Goal: Task Accomplishment & Management: Use online tool/utility

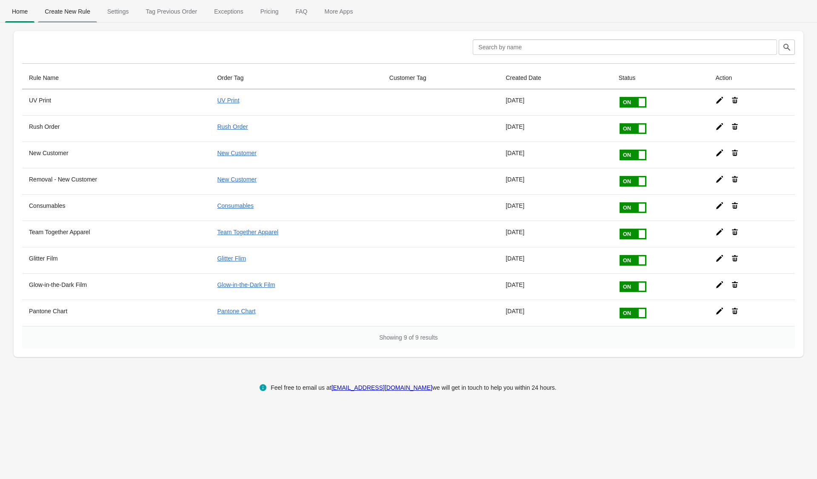
click at [56, 5] on span "Create New Rule" at bounding box center [67, 11] width 59 height 15
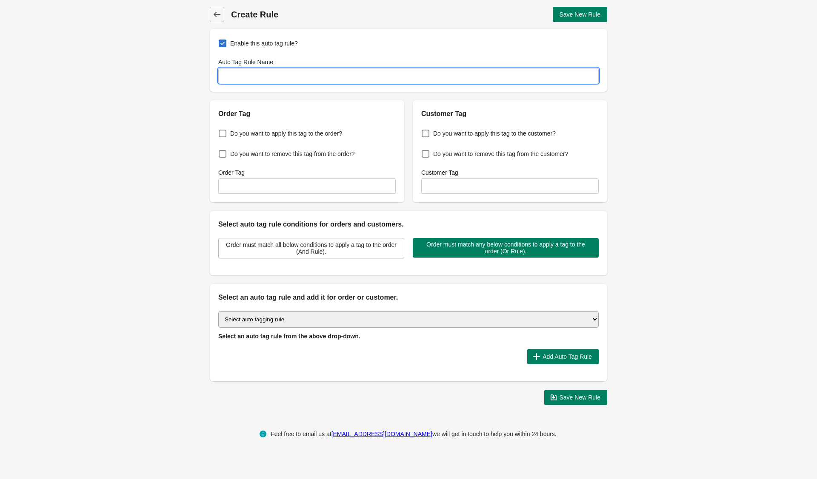
click at [366, 80] on input "Auto Tag Rule Name" at bounding box center [408, 75] width 380 height 15
type input "Stickers"
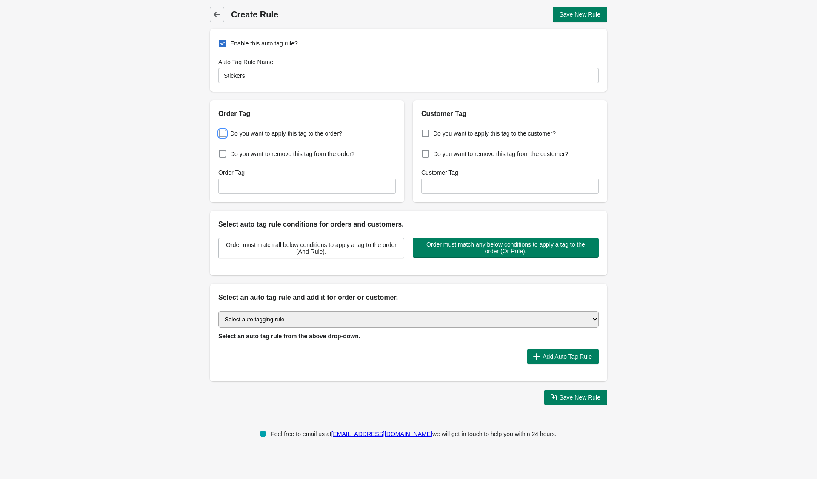
click at [248, 129] on span "Do you want to apply this tag to the order?" at bounding box center [286, 133] width 112 height 9
click at [221, 131] on input "Do you want to apply this tag to the order?" at bounding box center [220, 131] width 0 height 0
checkbox input "true"
click at [257, 185] on input "Order Tag" at bounding box center [306, 186] width 177 height 15
type input "C"
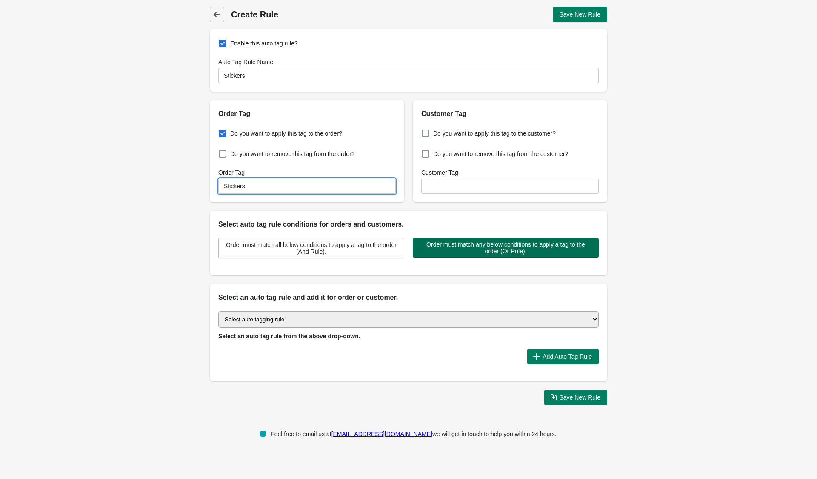
type input "Stickers"
click at [442, 253] on span "Order must match any below conditions to apply a tag to the order (Or Rule)." at bounding box center [505, 248] width 172 height 14
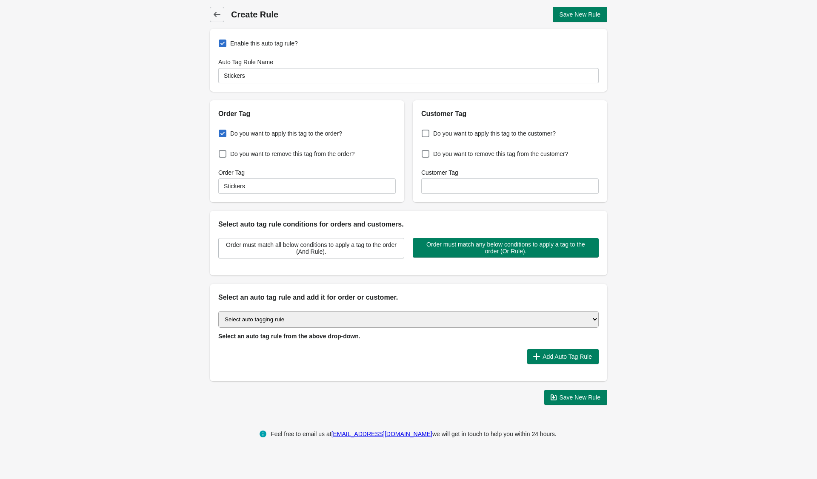
click at [409, 318] on select "Select auto tagging rule Tag by order amount Tag based on the order count (Volu…" at bounding box center [408, 319] width 380 height 17
select select "1"
click at [218, 311] on select "Select auto tagging rule Tag by order amount Tag based on the order count (Volu…" at bounding box center [408, 319] width 380 height 17
click at [548, 356] on span "Add Auto Tag Rule" at bounding box center [566, 357] width 49 height 7
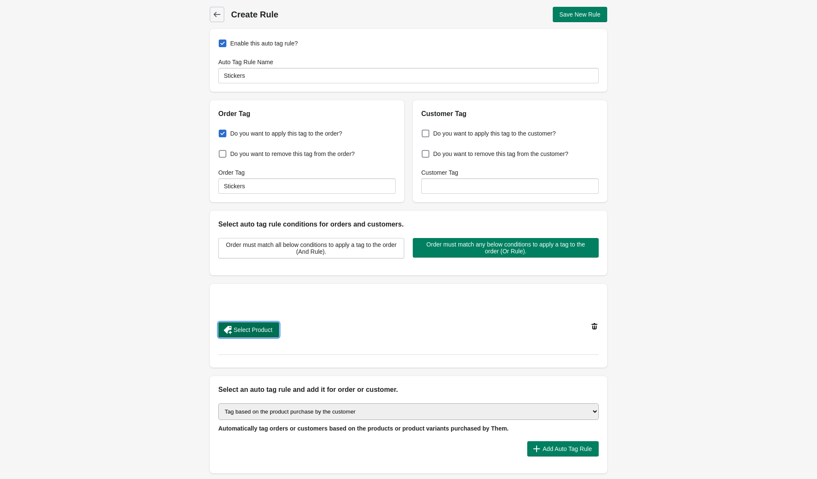
click at [265, 330] on span "Select Product" at bounding box center [253, 330] width 39 height 7
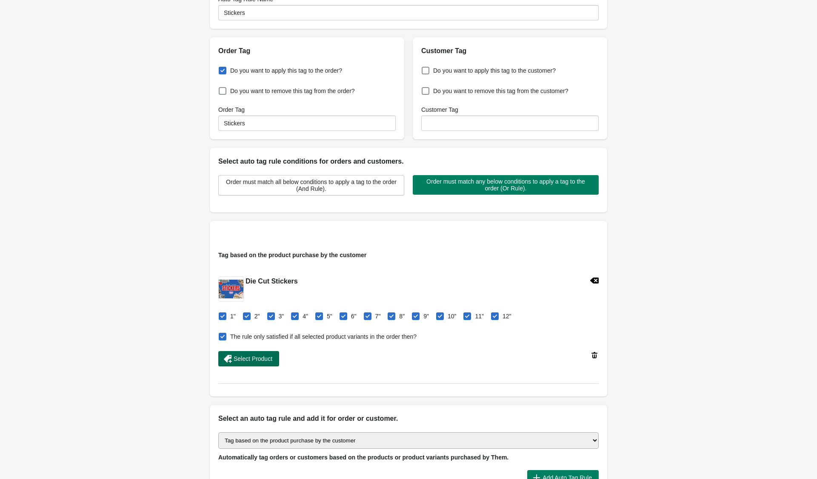
scroll to position [62, 0]
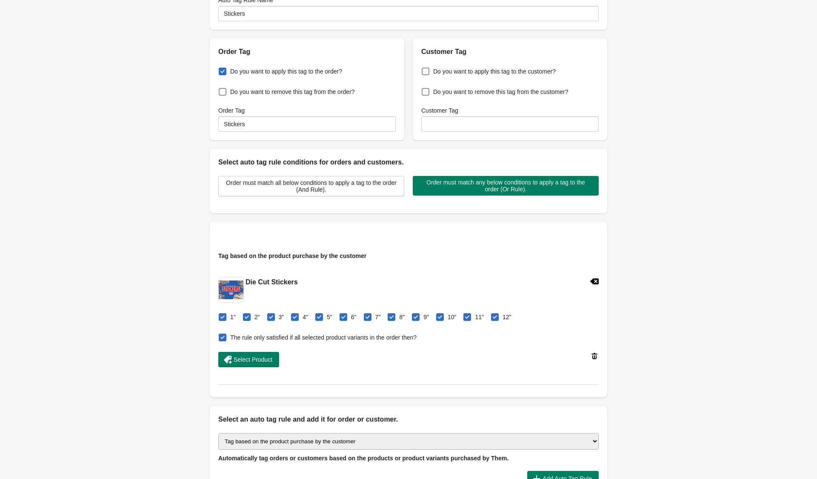
click at [221, 338] on span at bounding box center [223, 338] width 8 height 8
click at [221, 336] on input "The rule only satisfied if all selected product variants in the order then?" at bounding box center [220, 335] width 0 height 0
checkbox input "false"
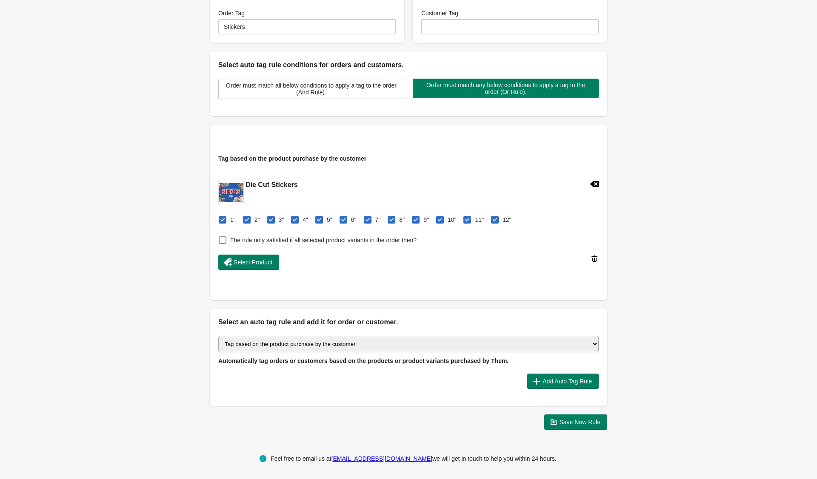
scroll to position [157, 0]
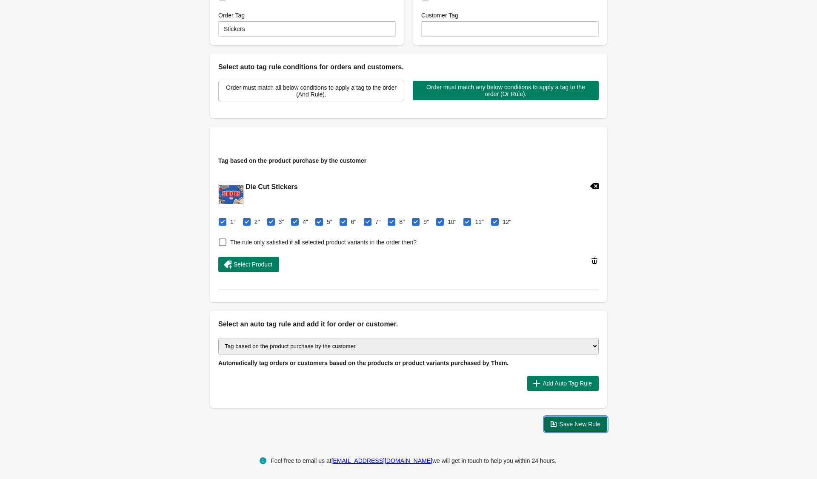
click at [580, 424] on span "Save New Rule" at bounding box center [579, 424] width 41 height 7
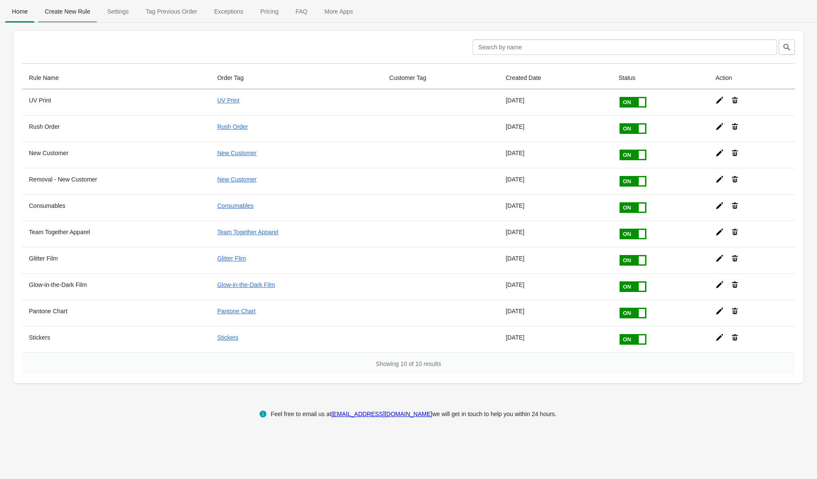
click at [66, 10] on span "Create New Rule" at bounding box center [67, 11] width 59 height 15
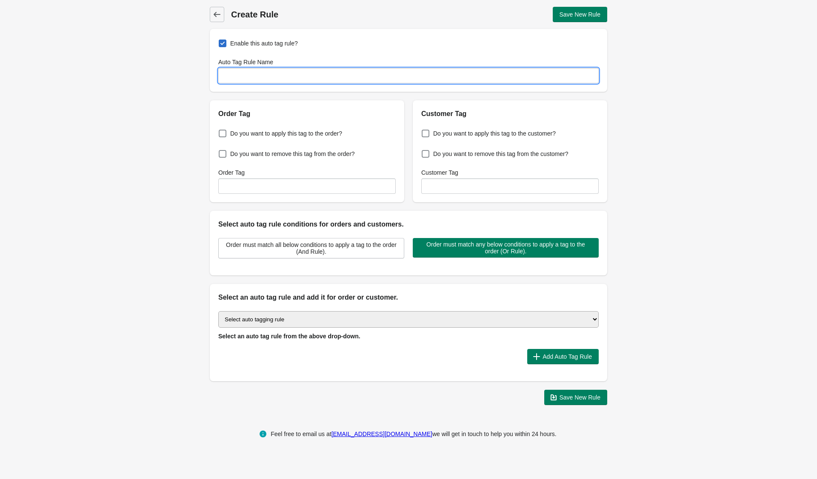
click at [444, 77] on input "Auto Tag Rule Name" at bounding box center [408, 75] width 380 height 15
type input "Quantity Check"
click at [376, 188] on input "Order Tag" at bounding box center [306, 186] width 177 height 15
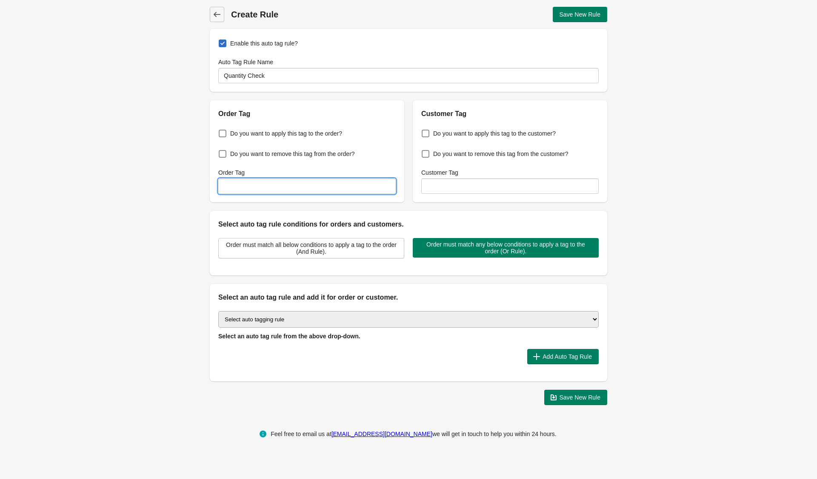
paste input "Quantity Check"
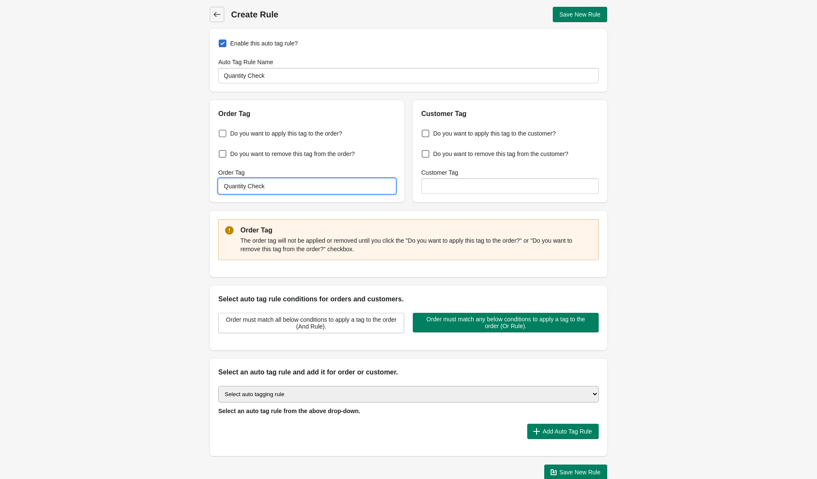
type input "Quantity Check"
click at [254, 137] on span "Do you want to apply this tag to the order?" at bounding box center [286, 133] width 112 height 9
click at [221, 131] on input "Do you want to apply this tag to the order?" at bounding box center [220, 131] width 0 height 0
checkbox input "true"
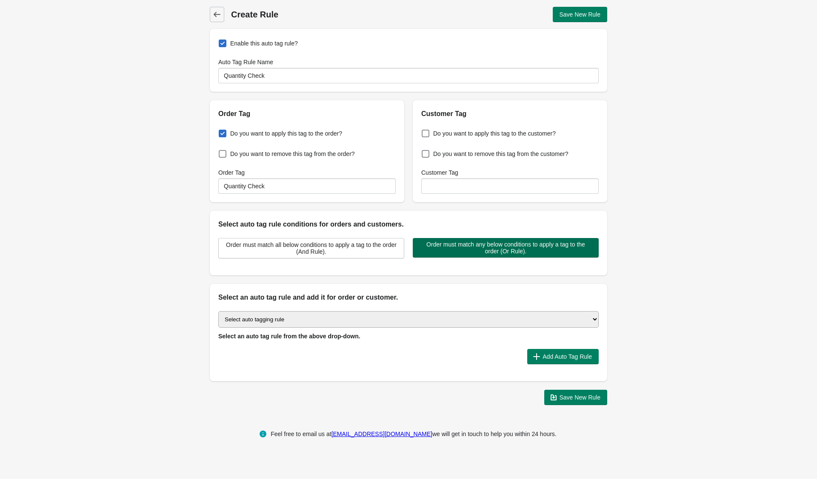
click at [441, 246] on span "Order must match any below conditions to apply a tag to the order (Or Rule)." at bounding box center [505, 248] width 172 height 14
click at [413, 312] on select "Select auto tagging rule Tag by order amount Tag based on the order count (Volu…" at bounding box center [408, 319] width 380 height 17
select select "4"
click at [218, 311] on select "Select auto tagging rule Tag by order amount Tag based on the order count (Volu…" at bounding box center [408, 319] width 380 height 17
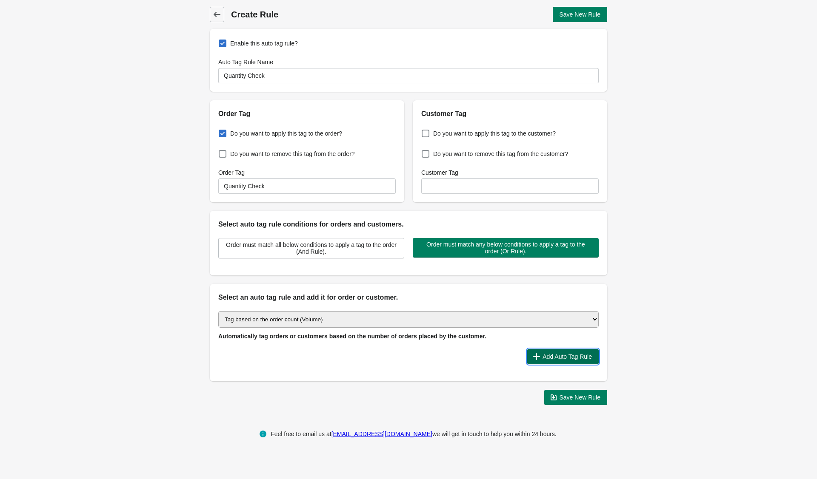
click at [567, 361] on button "Add Auto Tag Rule" at bounding box center [562, 356] width 71 height 15
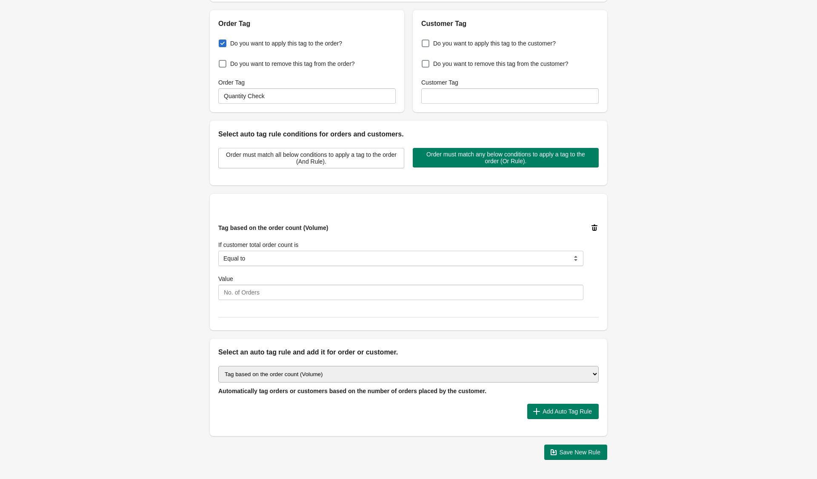
scroll to position [91, 0]
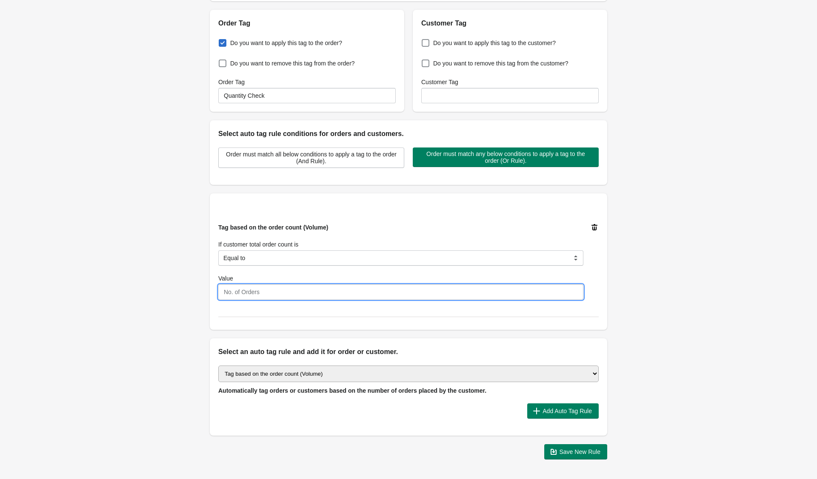
click at [318, 288] on input "Value" at bounding box center [400, 292] width 365 height 15
type input "2"
click at [323, 366] on select "Select auto tagging rule Tag by order amount Tag based on the order count (Volu…" at bounding box center [408, 374] width 380 height 17
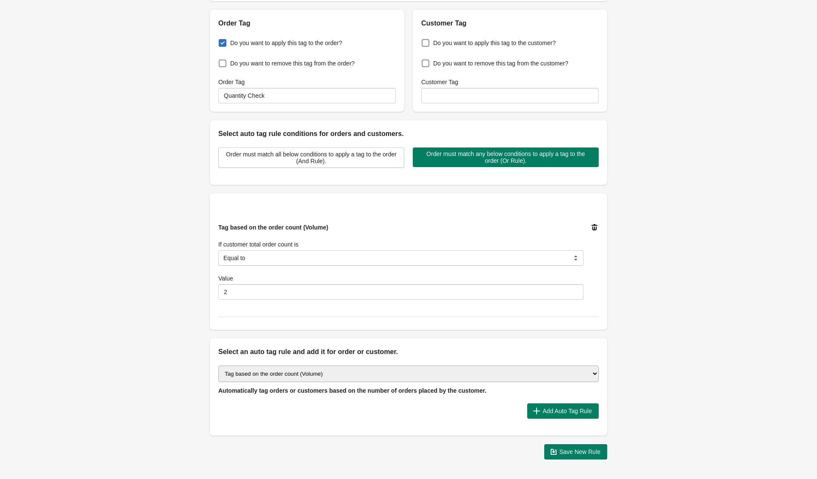
click at [595, 226] on icon at bounding box center [594, 227] width 9 height 9
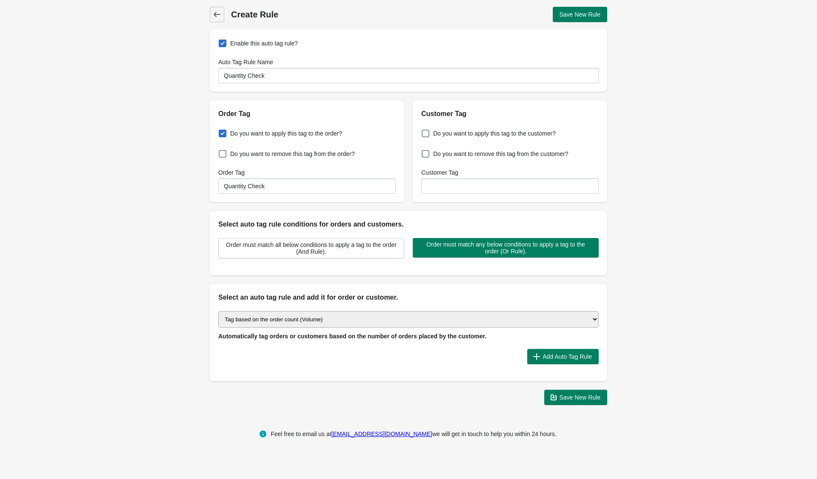
click at [379, 320] on select "Select auto tagging rule Tag by order amount Tag based on the order count (Volu…" at bounding box center [408, 319] width 380 height 17
select select "7"
click at [218, 311] on select "Select auto tagging rule Tag by order amount Tag based on the order count (Volu…" at bounding box center [408, 319] width 380 height 17
click at [547, 357] on span "Add Auto Tag Rule" at bounding box center [566, 357] width 49 height 7
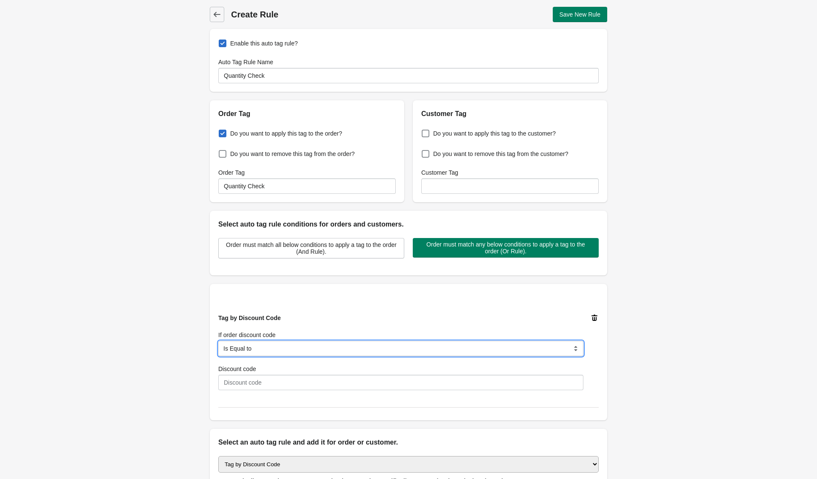
click at [403, 343] on select "Is Equal to Contain Is not Equal to Does not contain Is using any discount code…" at bounding box center [400, 348] width 365 height 15
select select "34"
click at [218, 341] on select "Is Equal to Contain Is not Equal to Does not contain Is using any discount code…" at bounding box center [400, 348] width 365 height 15
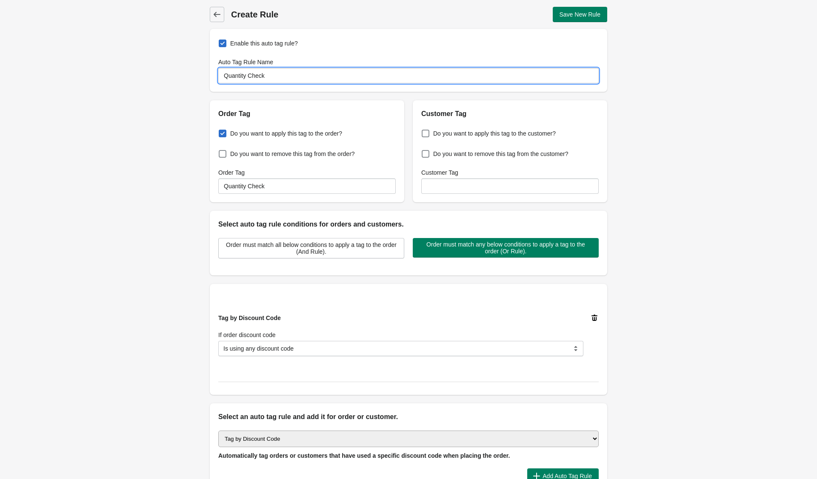
drag, startPoint x: 298, startPoint y: 80, endPoint x: 142, endPoint y: 62, distance: 156.8
click at [142, 62] on div "Back Create Rule Save New Rule Enable this auto tag rule? Auto Tag Rule Name Qu…" at bounding box center [408, 266] width 817 height 532
type input "Discount Used"
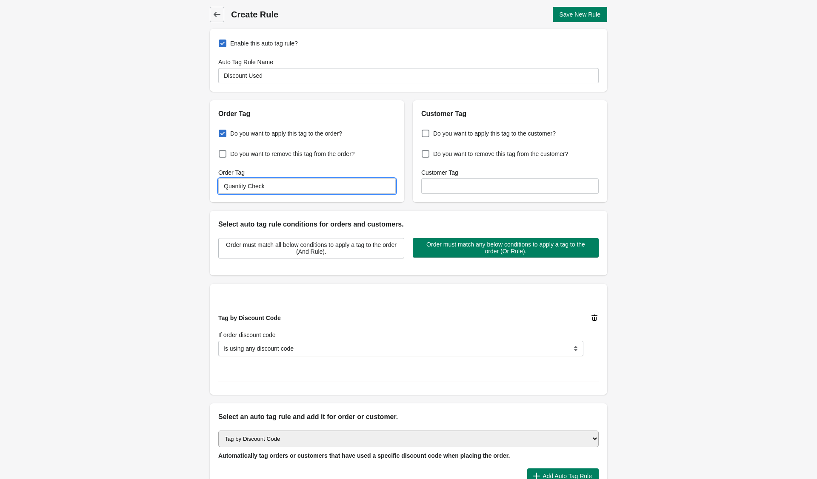
drag, startPoint x: 282, startPoint y: 188, endPoint x: 111, endPoint y: 182, distance: 171.5
click at [111, 182] on div "Back Create Rule Save New Rule Enable this auto tag rule? Auto Tag Rule Name Di…" at bounding box center [408, 266] width 817 height 532
type input "Discount Used"
click at [575, 20] on button "Save New Rule" at bounding box center [580, 14] width 55 height 15
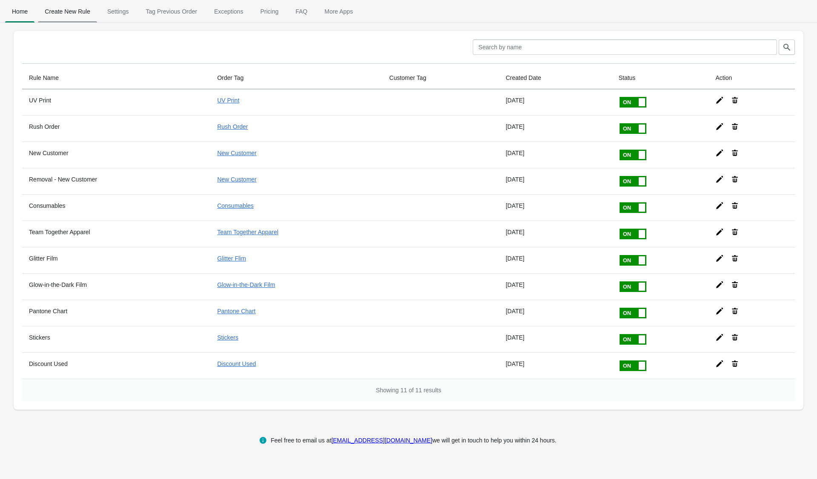
click at [70, 14] on span "Create New Rule" at bounding box center [67, 11] width 59 height 15
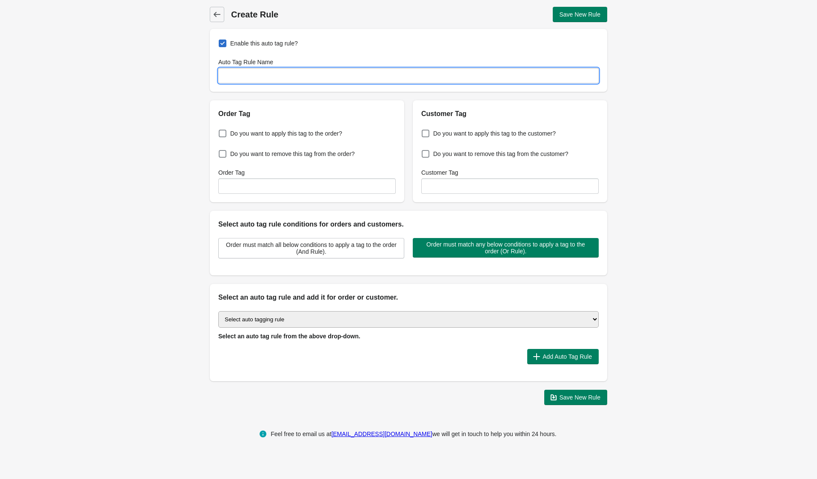
click at [362, 74] on input "Auto Tag Rule Name" at bounding box center [408, 75] width 380 height 15
type input "Q"
type input "Multiple Quantities"
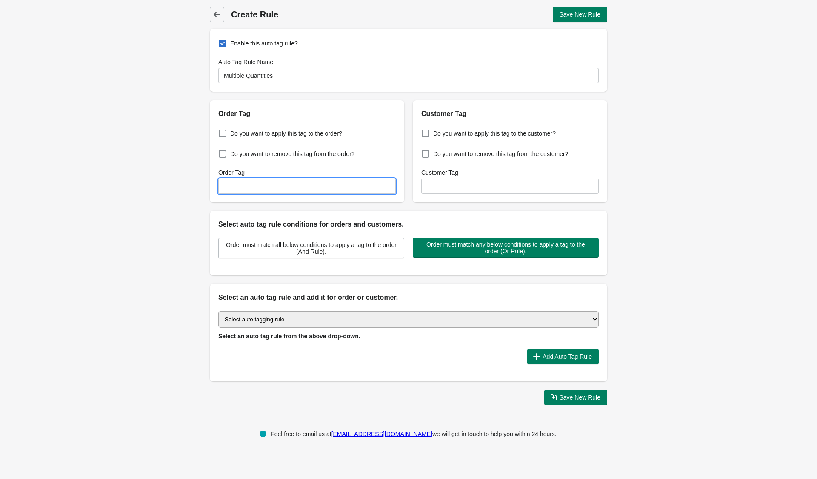
click at [268, 187] on input "Order Tag" at bounding box center [306, 186] width 177 height 15
paste input "Multiple Quantities"
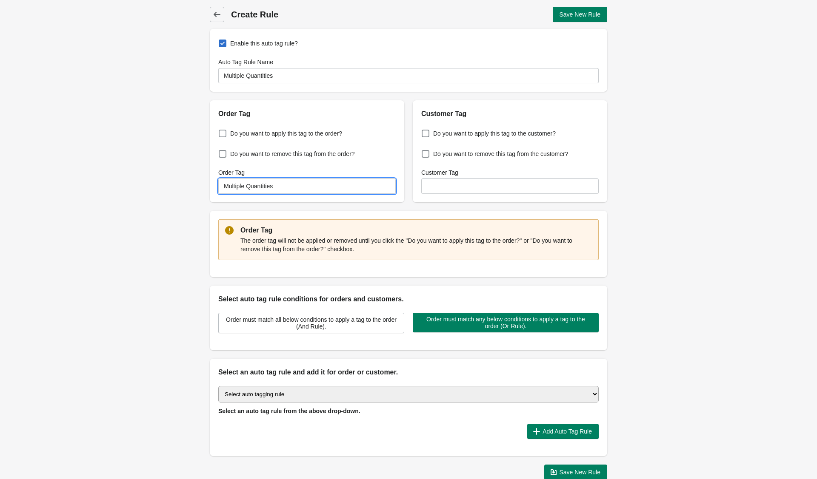
type input "Multiple Quantities"
click at [262, 130] on span "Do you want to apply this tag to the order?" at bounding box center [286, 133] width 112 height 9
click at [221, 131] on input "Do you want to apply this tag to the order?" at bounding box center [220, 131] width 0 height 0
checkbox input "true"
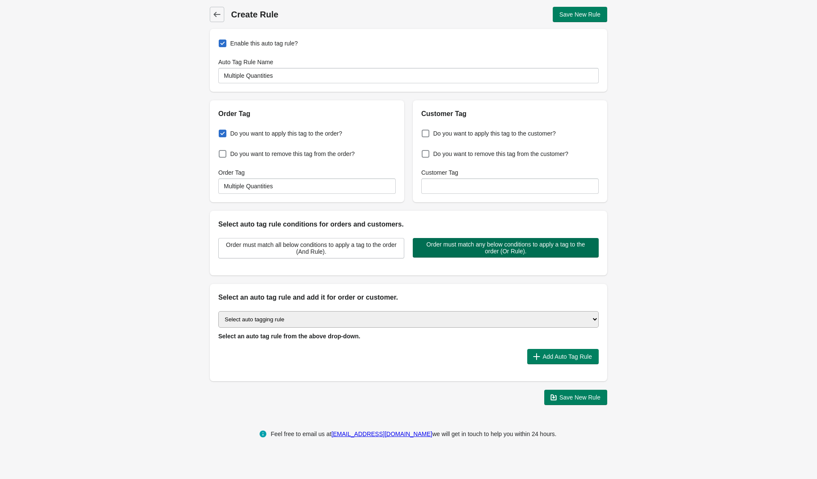
click at [452, 251] on span "Order must match any below conditions to apply a tag to the order (Or Rule)." at bounding box center [505, 248] width 172 height 14
click at [426, 326] on select "Select auto tagging rule Tag by order amount Tag based on the order count (Volu…" at bounding box center [408, 319] width 380 height 17
click at [218, 311] on select "Select auto tagging rule Tag by order amount Tag based on the order count (Volu…" at bounding box center [408, 319] width 380 height 17
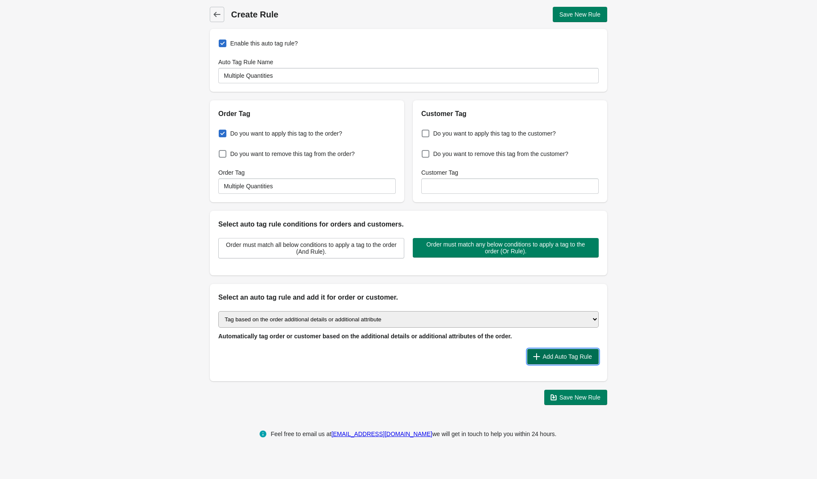
click at [531, 361] on button "Add Auto Tag Rule" at bounding box center [562, 356] width 71 height 15
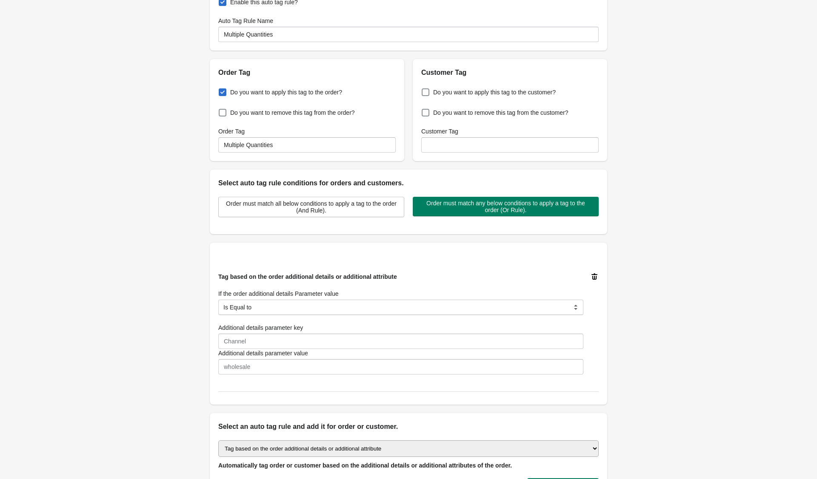
scroll to position [45, 0]
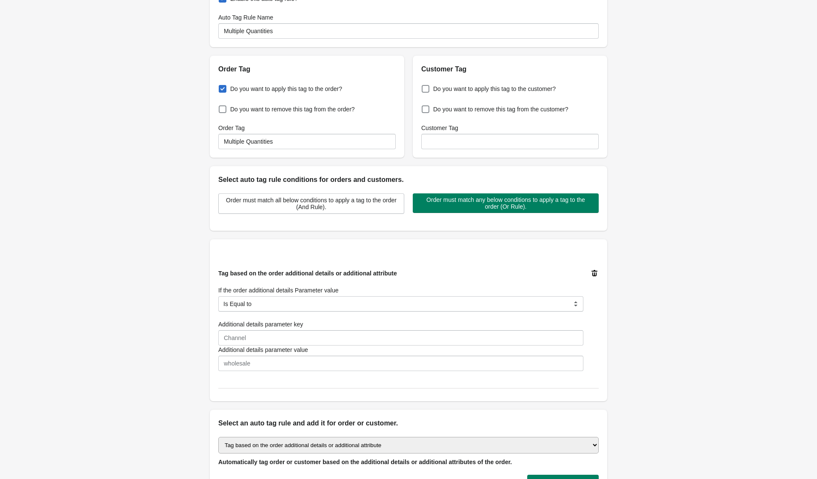
click at [594, 273] on icon at bounding box center [594, 273] width 6 height 6
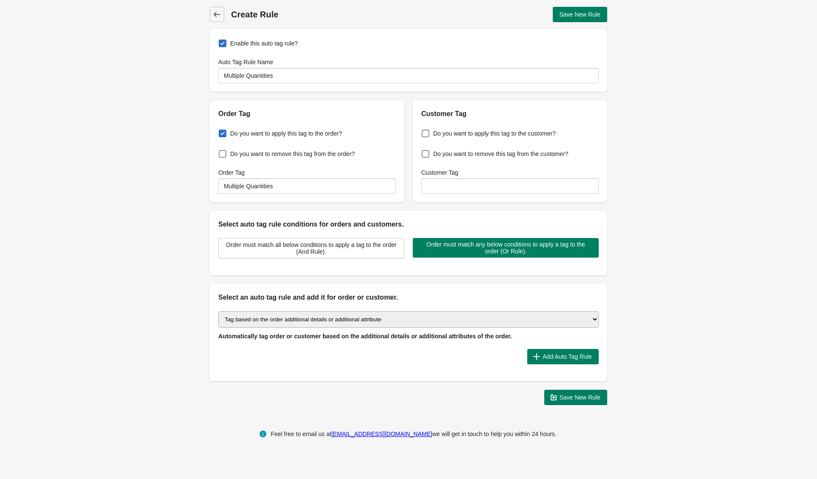
click at [560, 324] on select "Select auto tagging rule Tag by order amount Tag based on the order count (Volu…" at bounding box center [408, 319] width 380 height 17
select select "69"
click at [218, 311] on select "Select auto tagging rule Tag by order amount Tag based on the order count (Volu…" at bounding box center [408, 319] width 380 height 17
click at [554, 358] on span "Add Auto Tag Rule" at bounding box center [566, 357] width 49 height 7
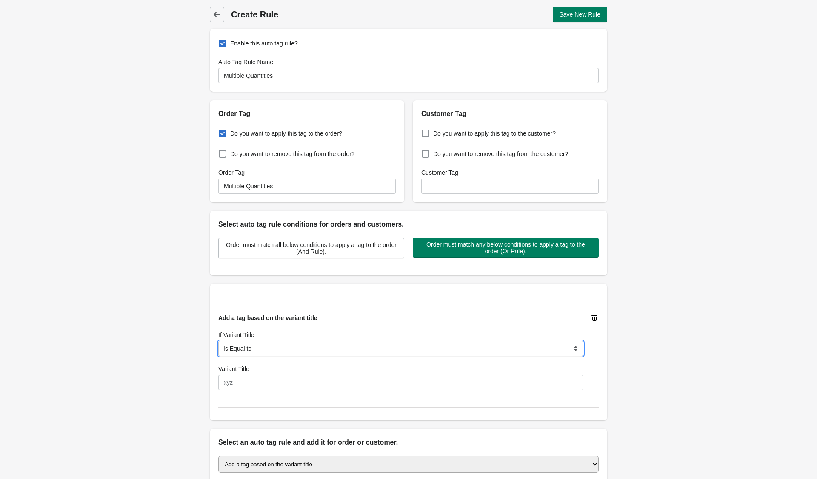
click at [457, 347] on select "Is Equal to Contain Is not Equal to Does not Contain Start With" at bounding box center [400, 348] width 365 height 15
select select "5"
click at [218, 341] on select "Is Equal to Contain Is not Equal to Does not Contain Start With" at bounding box center [400, 348] width 365 height 15
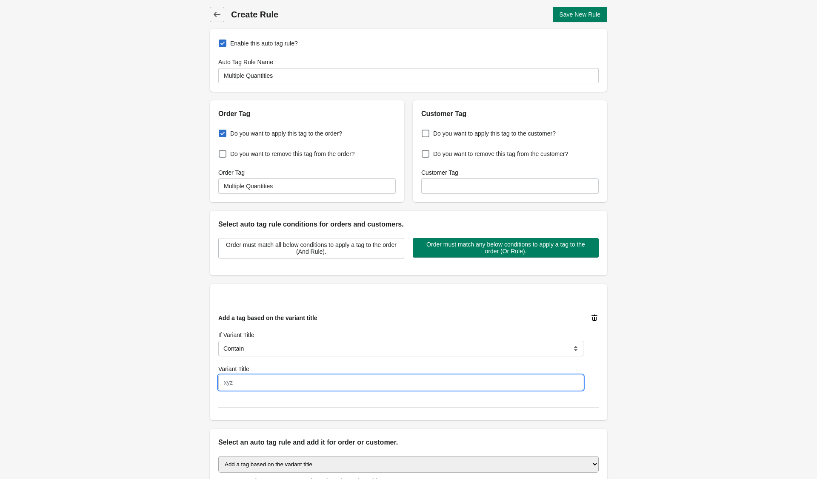
click at [440, 390] on input "Variant Title" at bounding box center [400, 382] width 365 height 15
click at [595, 315] on icon at bounding box center [594, 318] width 6 height 6
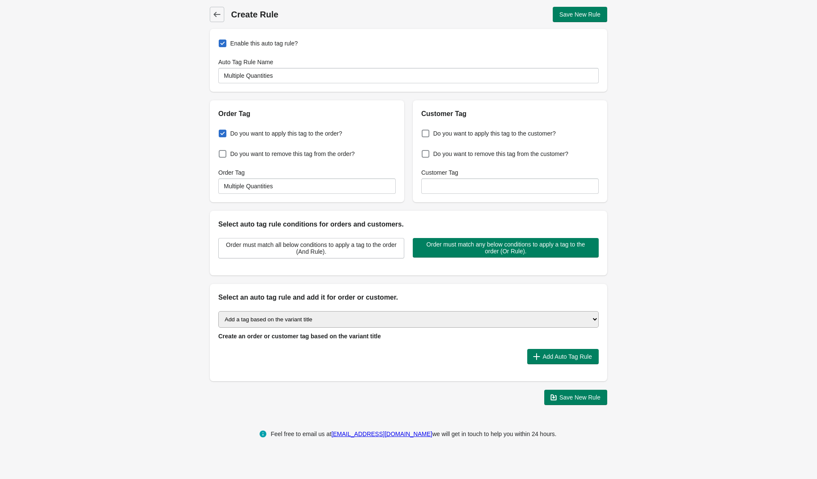
click at [544, 325] on select "Select auto tagging rule Tag by order amount Tag based on the order count (Volu…" at bounding box center [408, 319] width 380 height 17
select select "70"
click at [218, 311] on select "Select auto tagging rule Tag by order amount Tag based on the order count (Volu…" at bounding box center [408, 319] width 380 height 17
click at [553, 349] on button "Add Auto Tag Rule" at bounding box center [562, 356] width 71 height 15
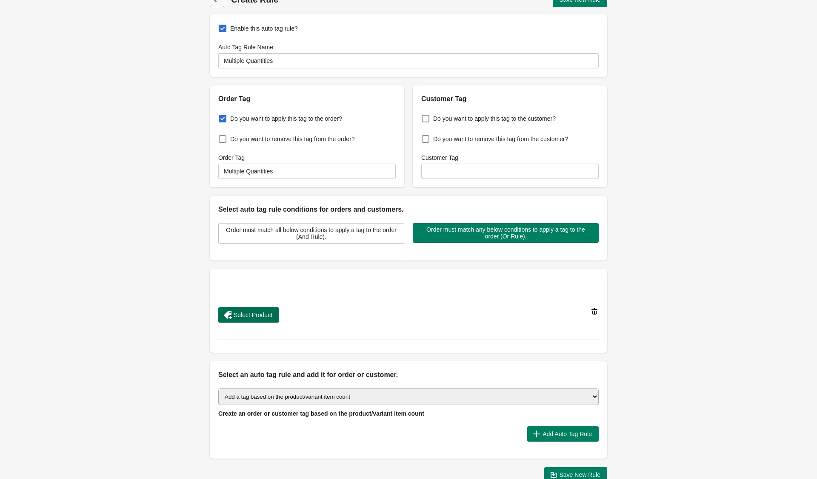
scroll to position [17, 0]
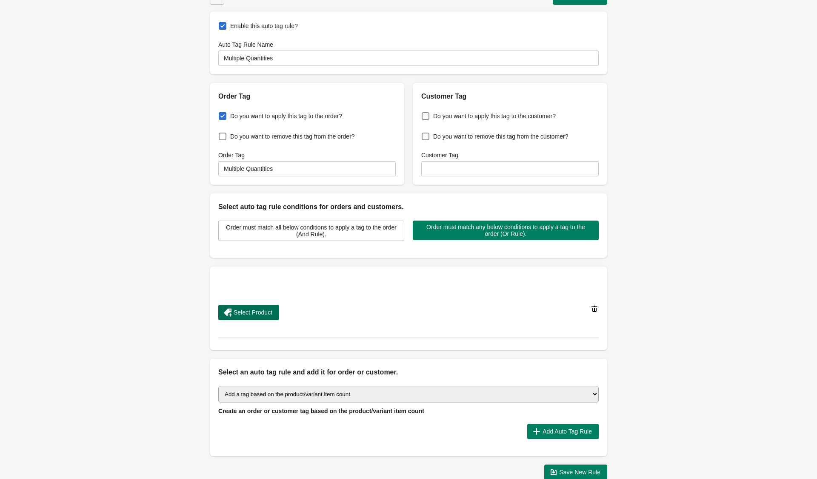
click at [248, 316] on button "Select Product" at bounding box center [248, 312] width 61 height 15
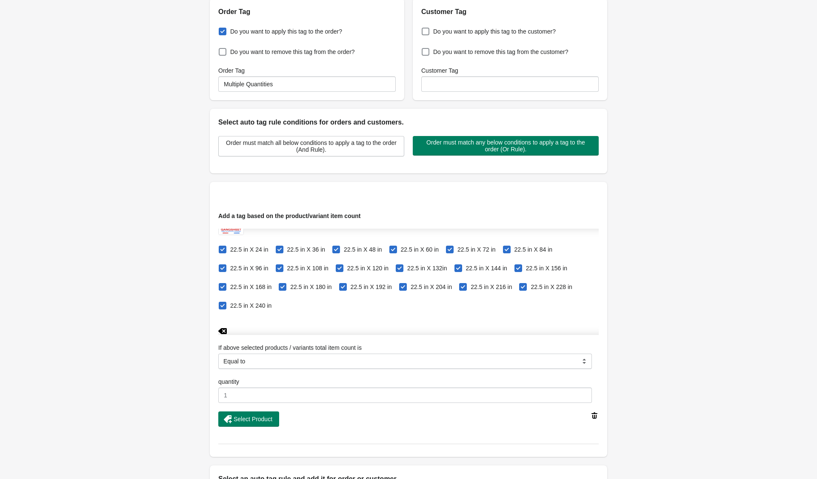
scroll to position [100, 0]
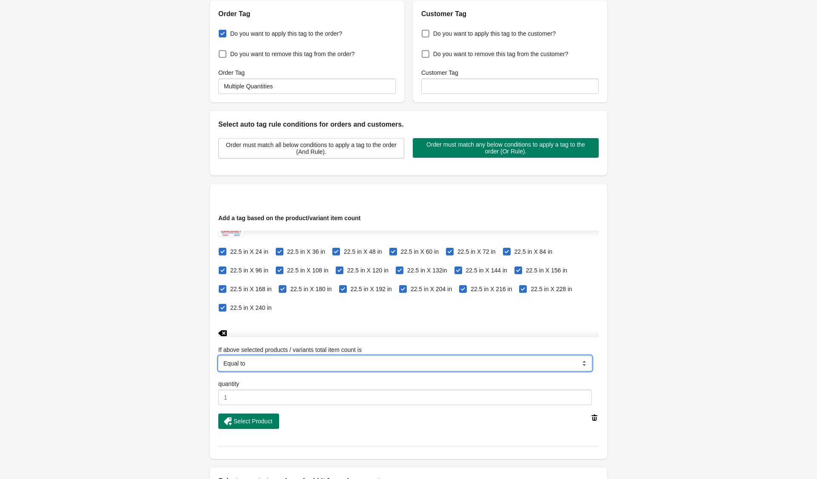
click at [454, 366] on select "Equal to Greater than Less than" at bounding box center [405, 363] width 374 height 15
select select "2"
click at [218, 356] on select "Equal to Greater than Less than" at bounding box center [405, 363] width 374 height 15
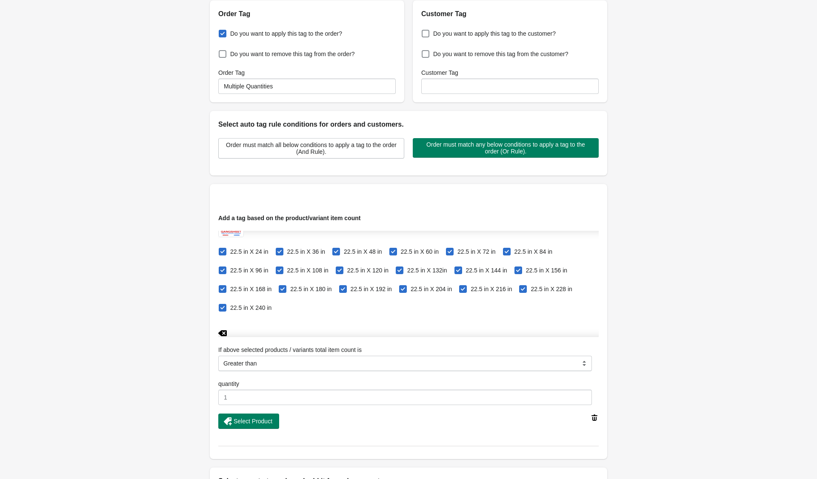
click at [634, 387] on div "Back Create Rule Save New Rule Enable this auto tag rule? Auto Tag Rule Name Mu…" at bounding box center [408, 248] width 817 height 696
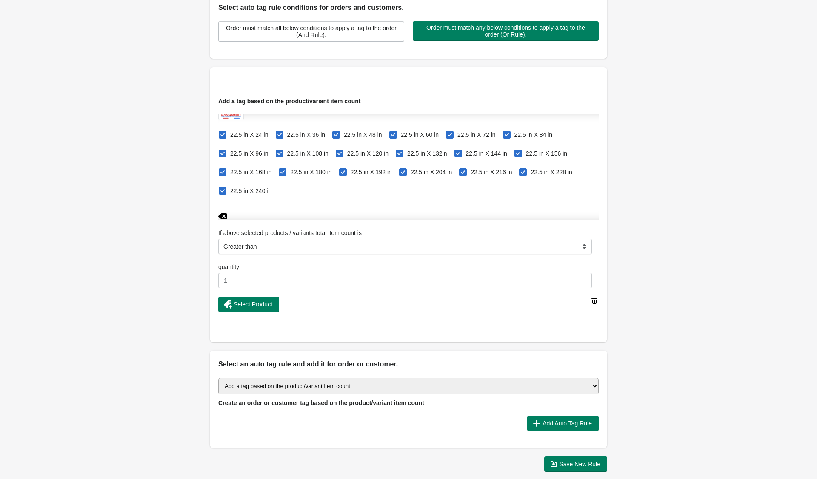
scroll to position [241, 0]
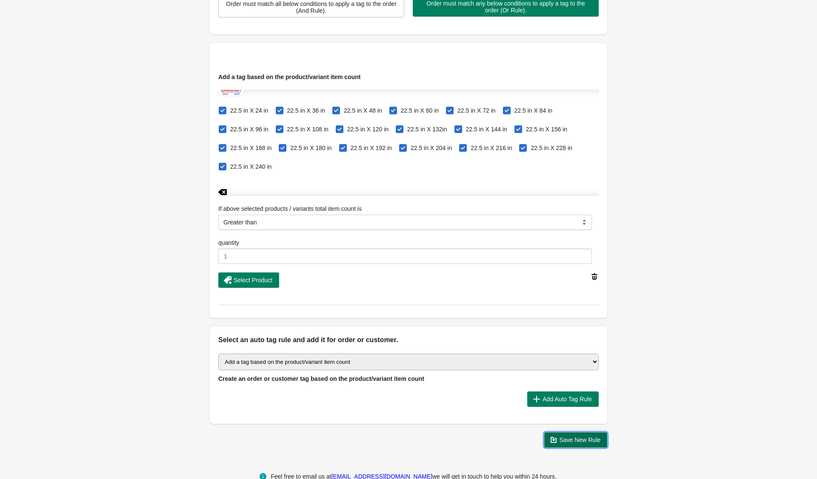
click at [584, 439] on span "Save New Rule" at bounding box center [579, 440] width 41 height 7
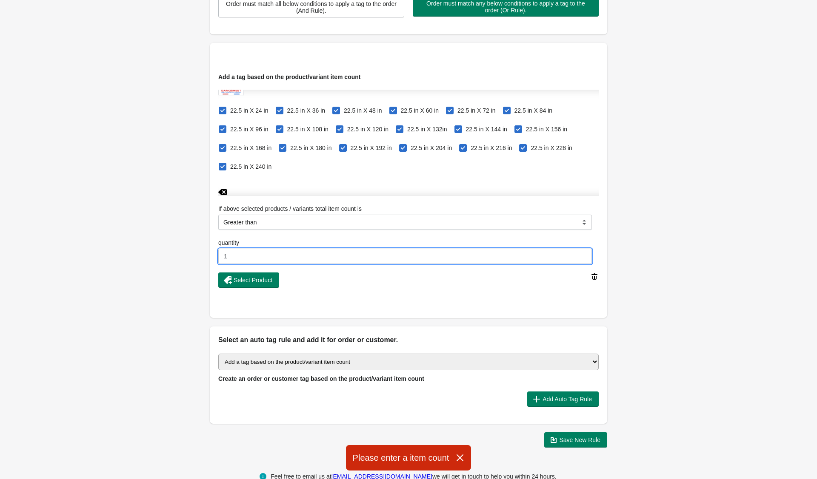
click at [469, 253] on input "quantity" at bounding box center [405, 256] width 374 height 15
type input "1"
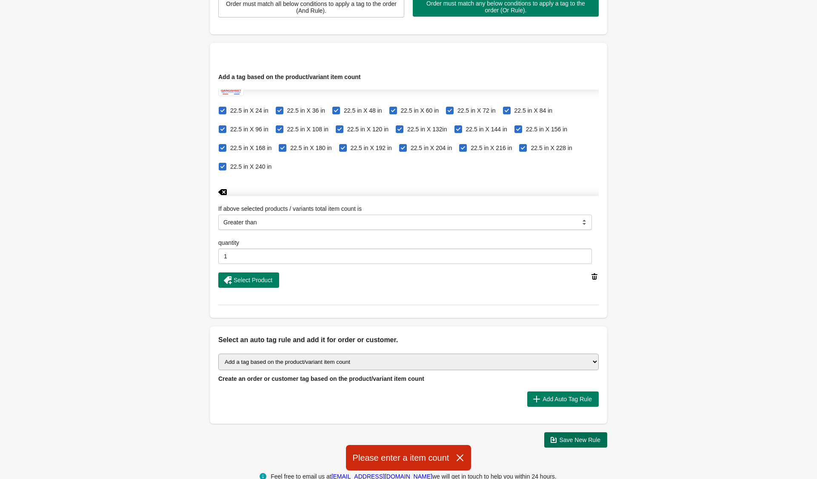
click at [563, 441] on span "Save New Rule" at bounding box center [579, 440] width 41 height 7
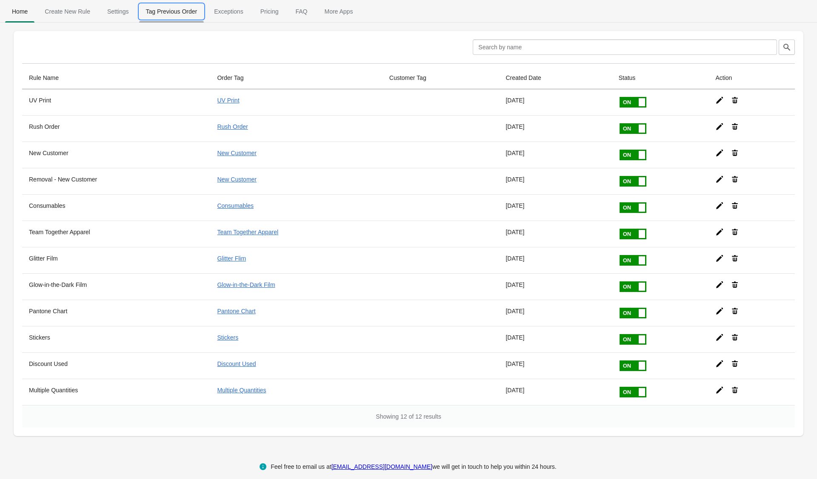
click at [173, 9] on span "Tag Previous Order" at bounding box center [171, 11] width 65 height 15
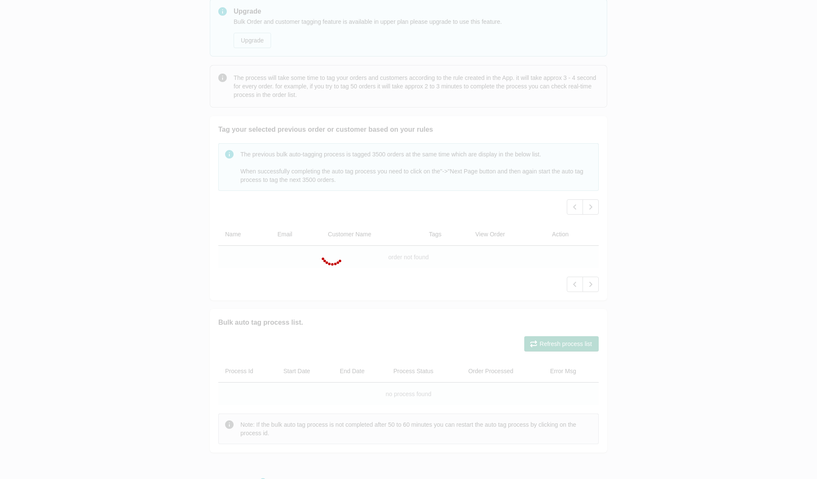
scroll to position [55, 0]
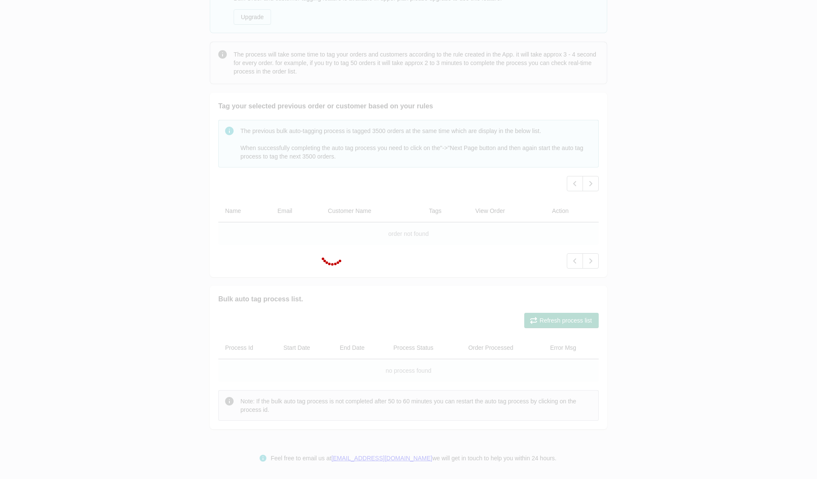
click at [111, 208] on div at bounding box center [408, 239] width 817 height 479
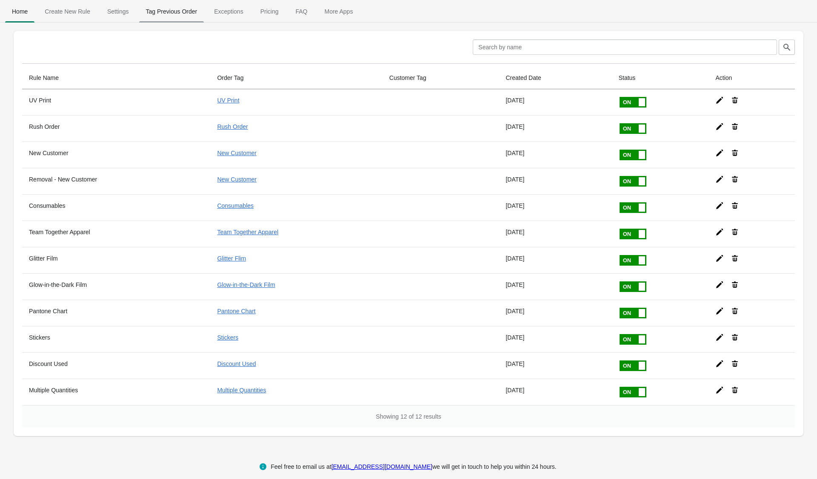
click at [168, 16] on span "Tag Previous Order" at bounding box center [171, 11] width 65 height 15
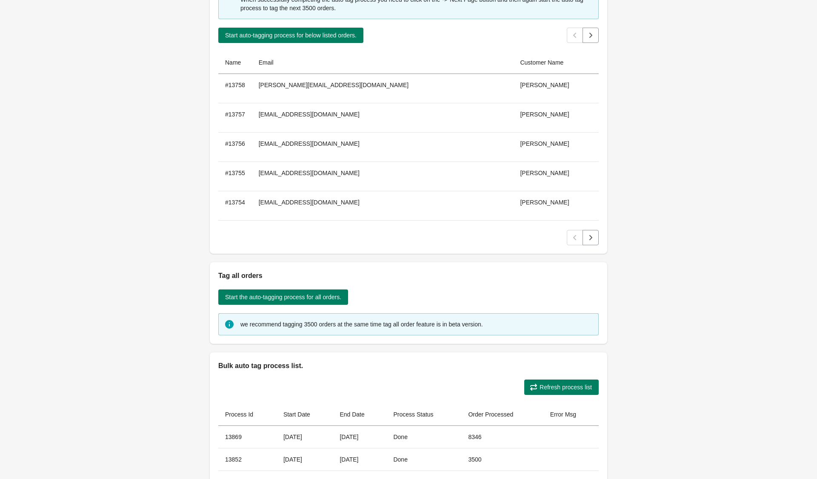
scroll to position [141, 0]
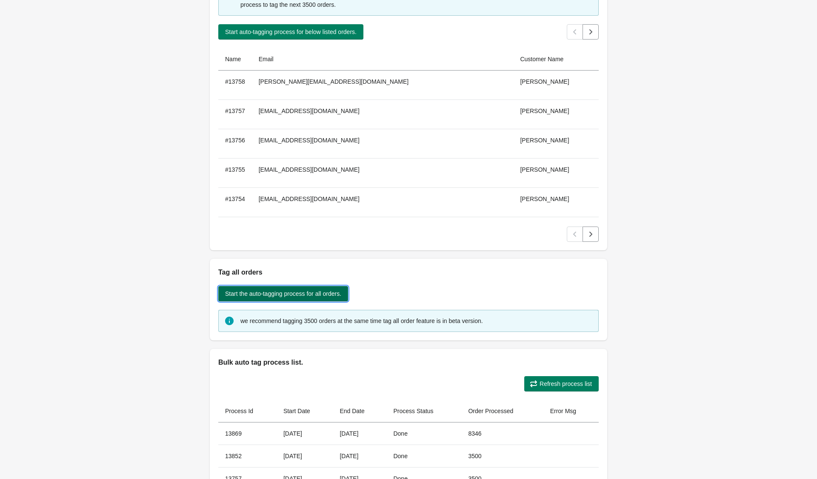
click at [289, 294] on span "Start the auto-tagging process for all orders." at bounding box center [283, 294] width 116 height 7
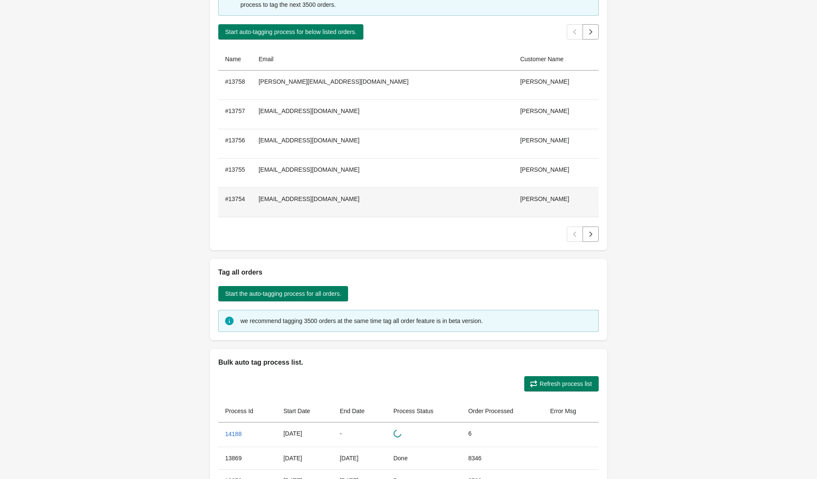
scroll to position [0, 0]
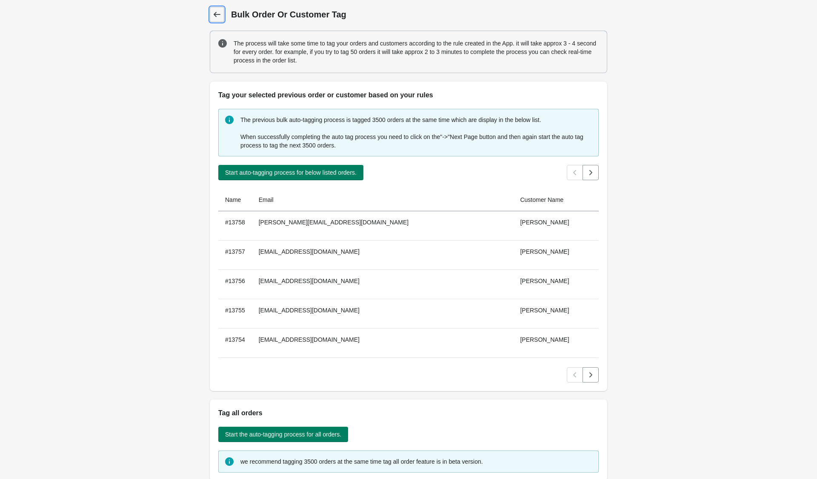
click at [214, 18] on icon at bounding box center [217, 14] width 9 height 9
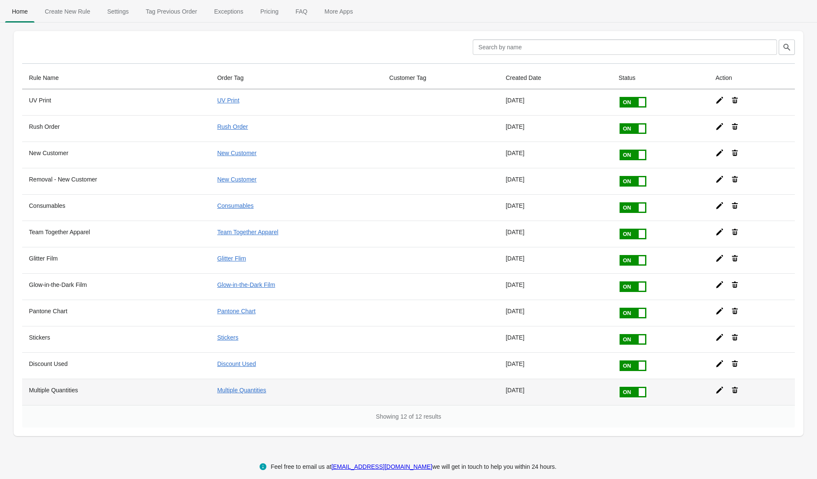
click at [723, 387] on icon at bounding box center [719, 390] width 9 height 9
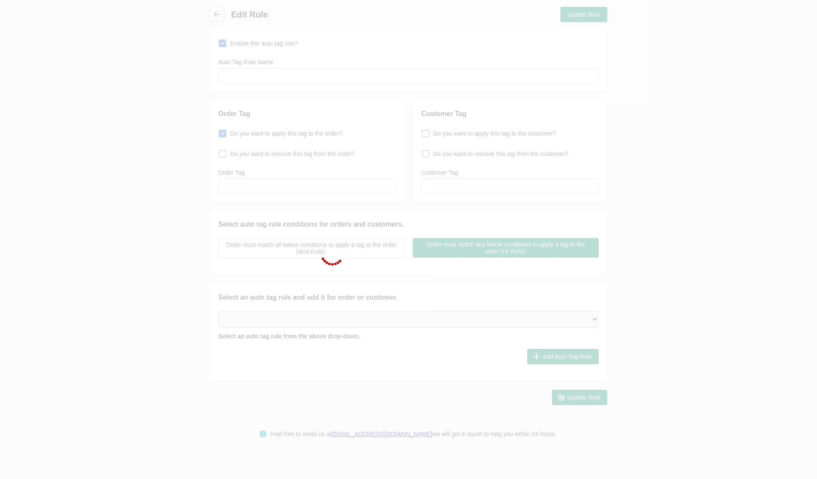
type input "Multiple Quantities"
checkbox input "true"
type input "Multiple Quantities"
select select "2"
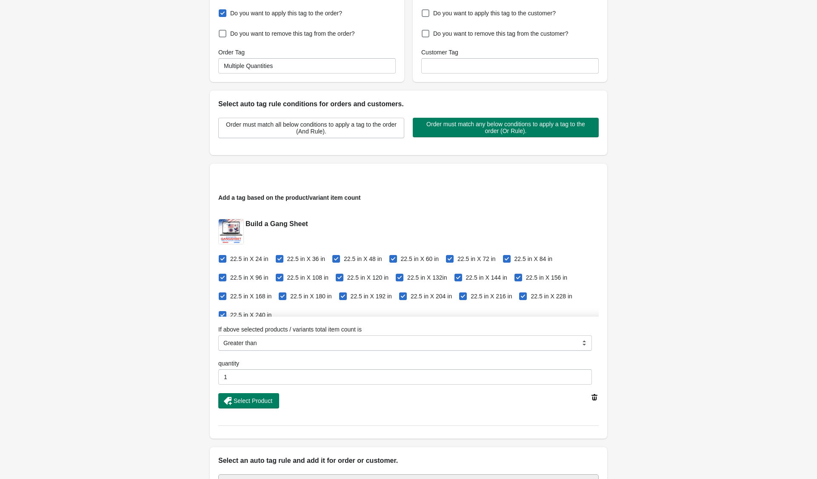
scroll to position [230, 0]
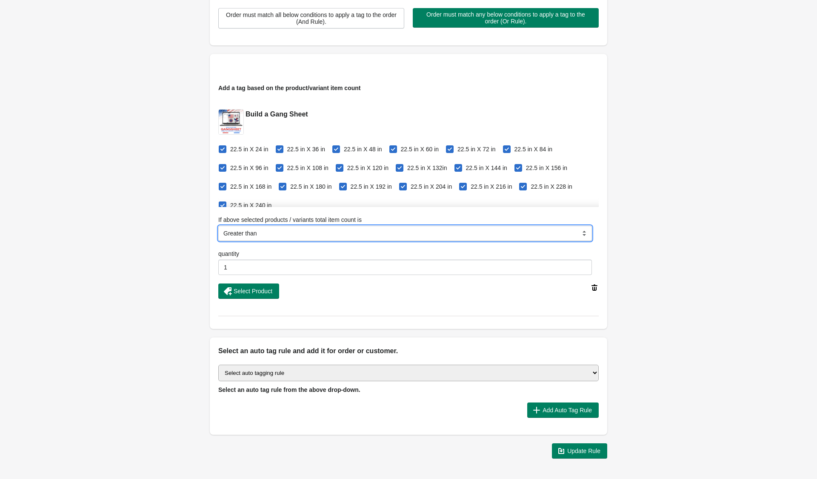
click at [417, 232] on select "Equal to Greater than Less than" at bounding box center [405, 233] width 374 height 15
click at [218, 226] on select "Equal to Greater than Less than" at bounding box center [405, 233] width 374 height 15
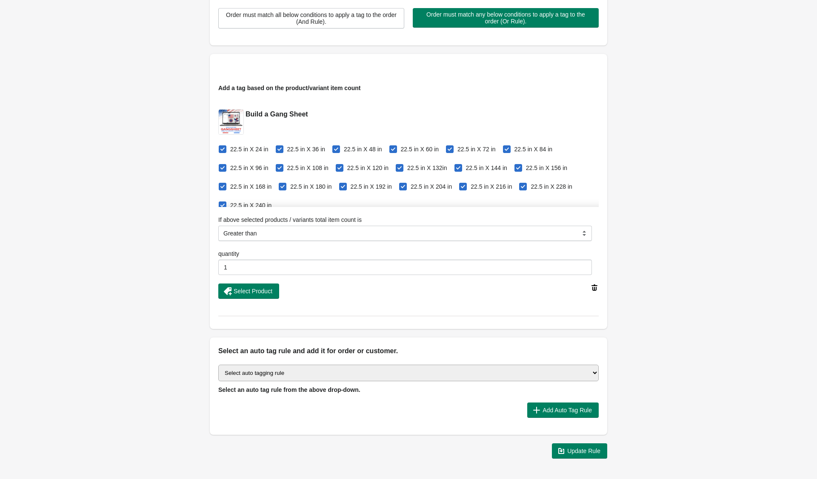
click at [690, 306] on div "Back Edit Rule Update Rule Enable this auto tag rule? Auto Tag Rule Name Multip…" at bounding box center [408, 118] width 817 height 696
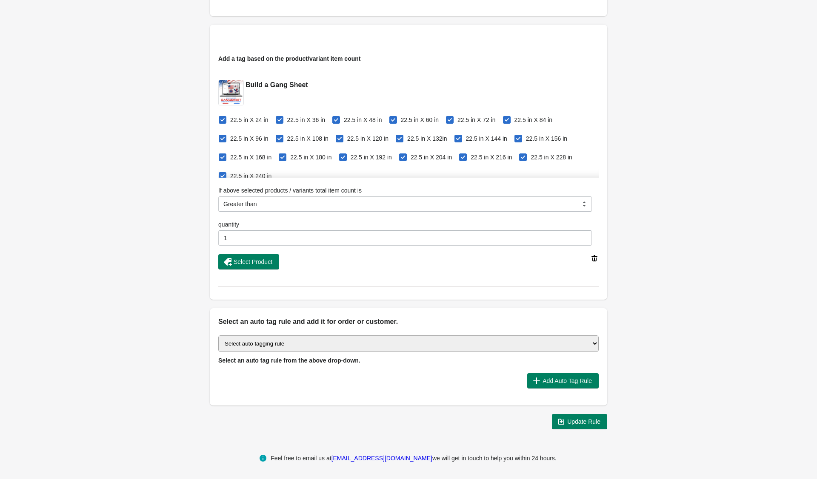
scroll to position [259, 0]
click at [548, 345] on select "Select auto tagging rule Tag by order amount Tag based on the order count (Volu…" at bounding box center [408, 344] width 380 height 17
